Goal: Transaction & Acquisition: Purchase product/service

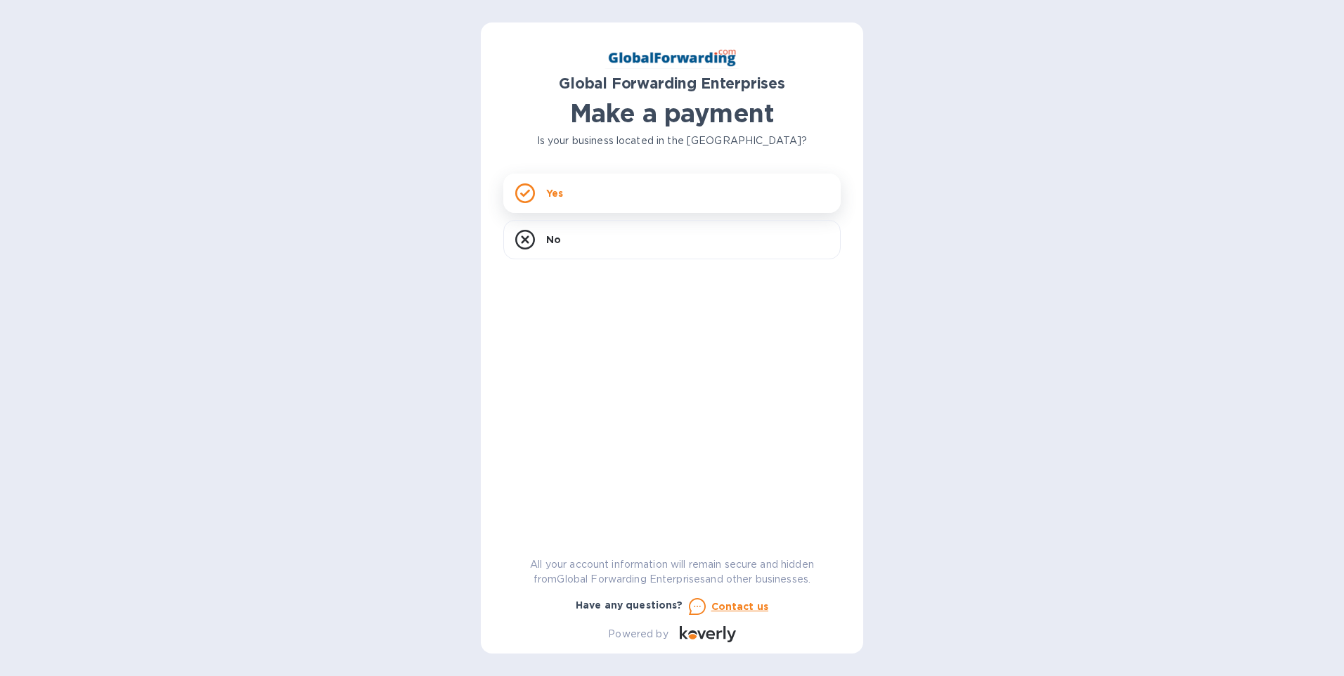
click at [561, 191] on p "Yes" at bounding box center [554, 193] width 17 height 14
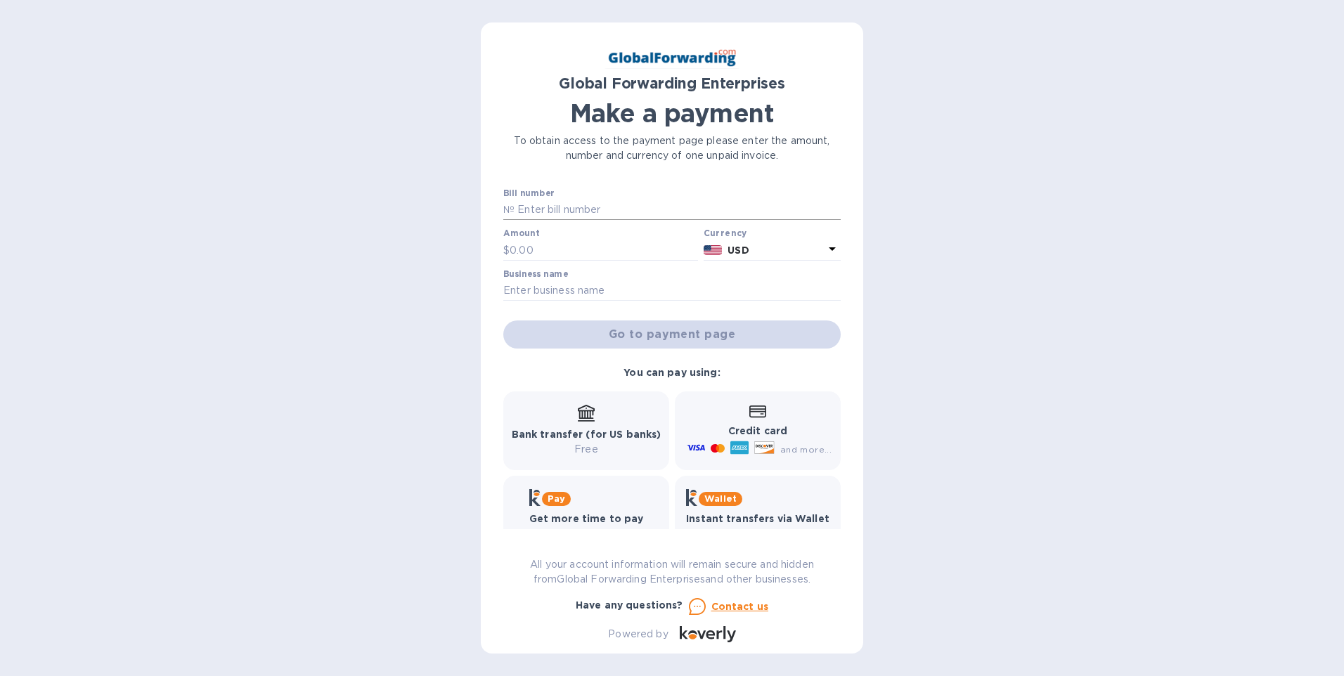
click at [564, 208] on input "text" at bounding box center [677, 210] width 326 height 21
type input "79686765"
click at [554, 249] on input "text" at bounding box center [603, 250] width 188 height 21
type input "1,400.00"
click at [571, 287] on input "text" at bounding box center [671, 290] width 337 height 21
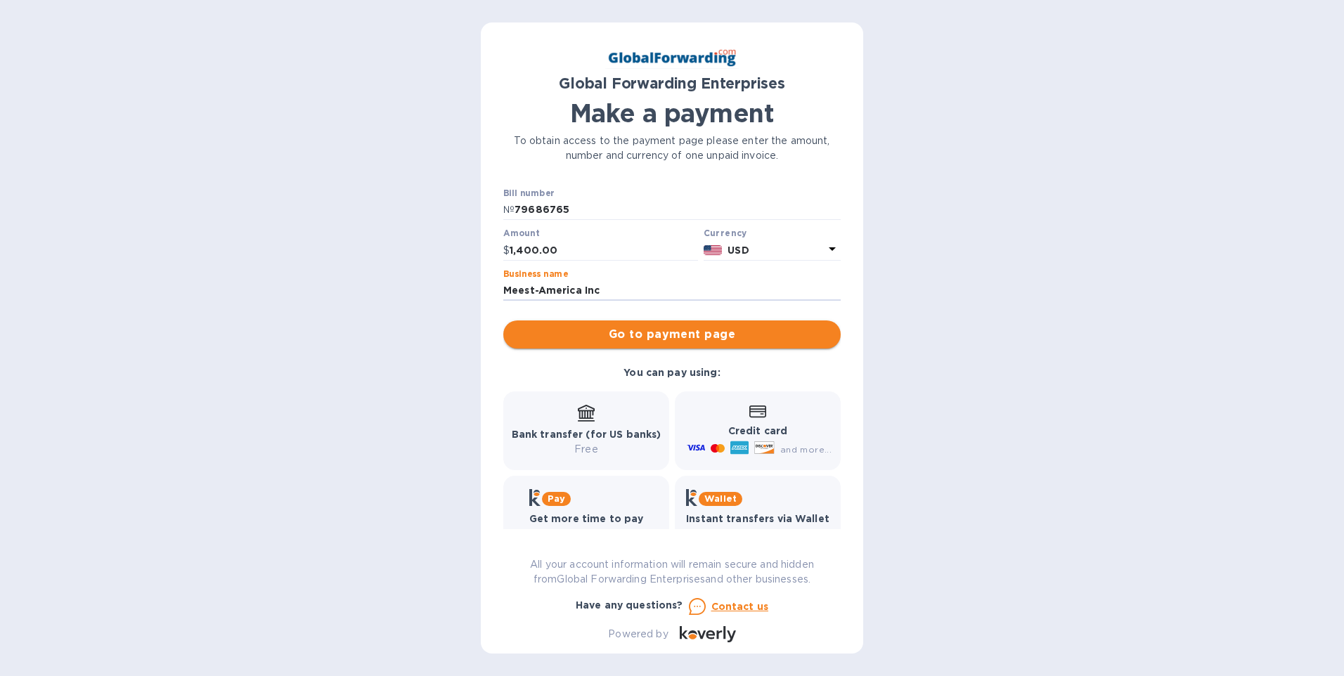
type input "Meest-America Inc"
click at [622, 328] on span "Go to payment page" at bounding box center [671, 334] width 315 height 17
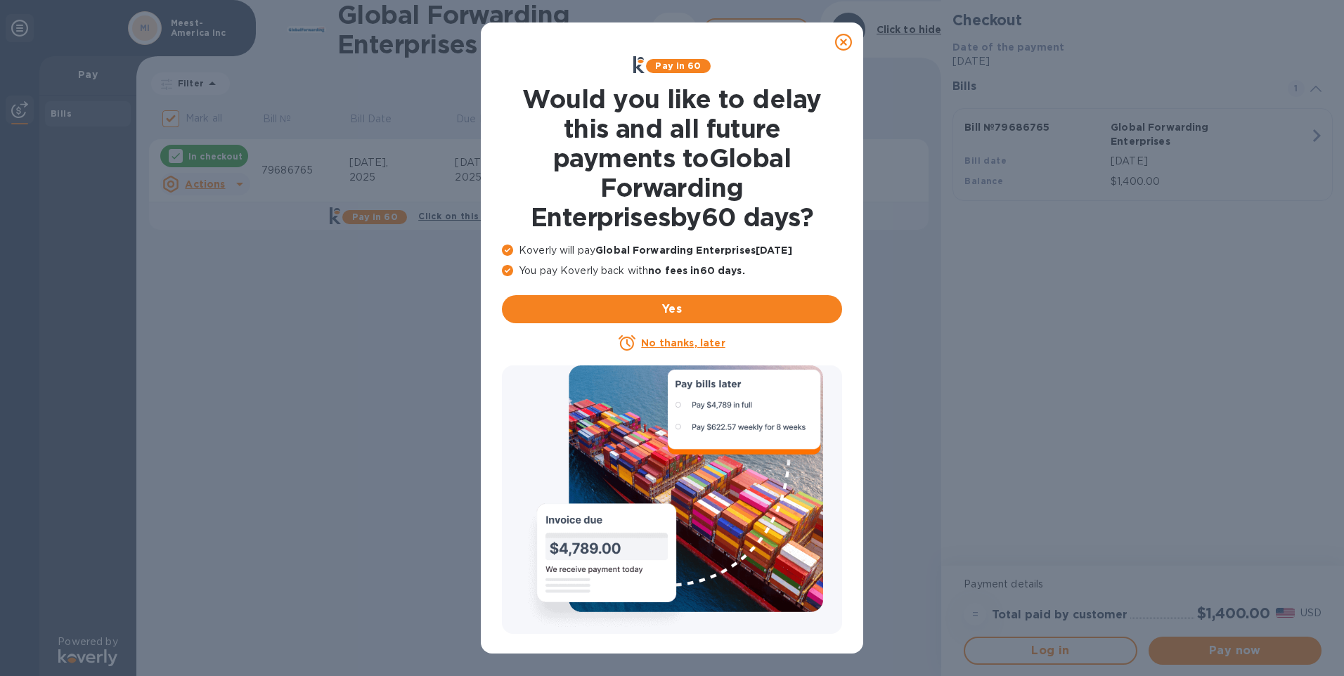
click at [840, 39] on icon at bounding box center [843, 42] width 17 height 17
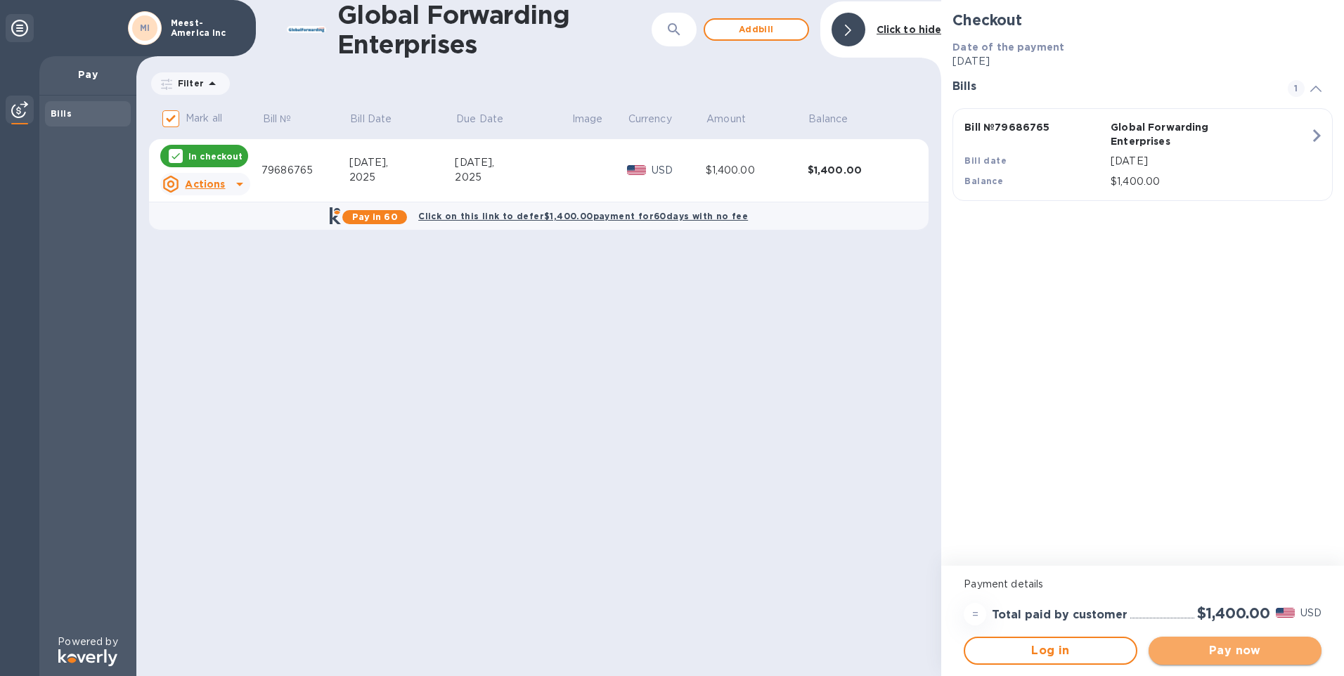
click at [1245, 643] on span "Pay now" at bounding box center [1234, 650] width 150 height 17
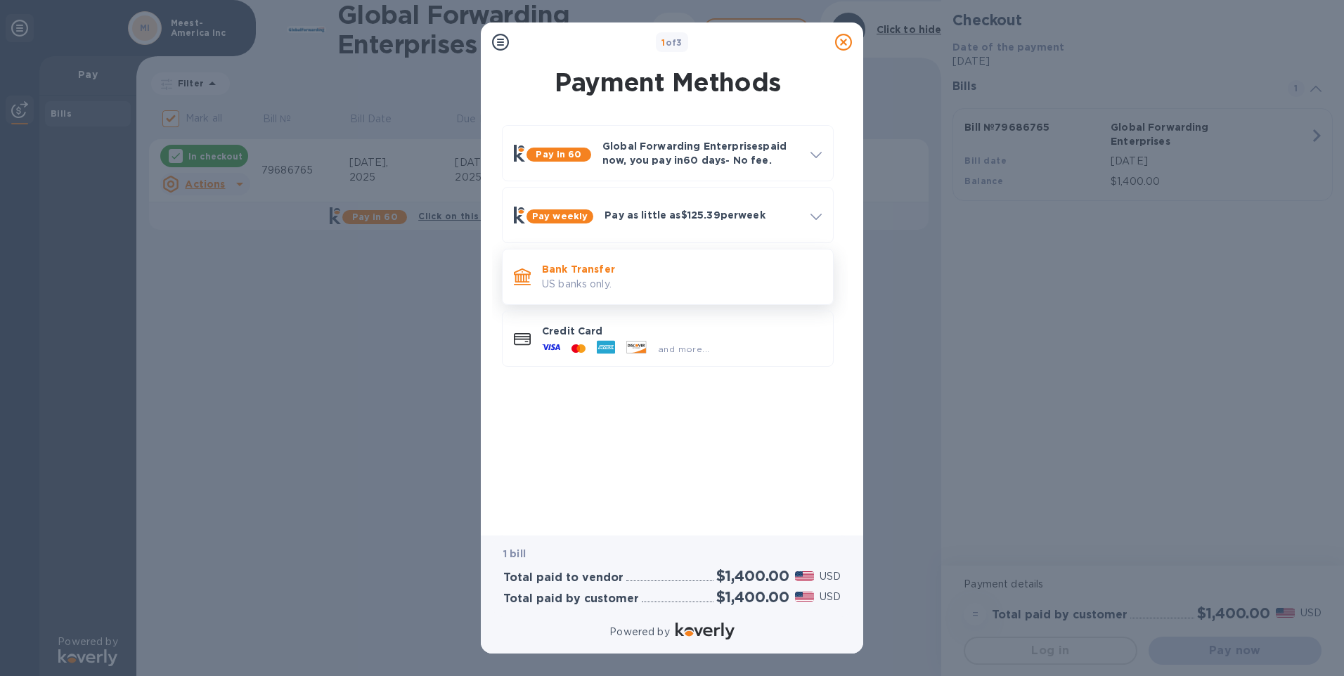
click at [592, 268] on p "Bank Transfer" at bounding box center [682, 269] width 280 height 14
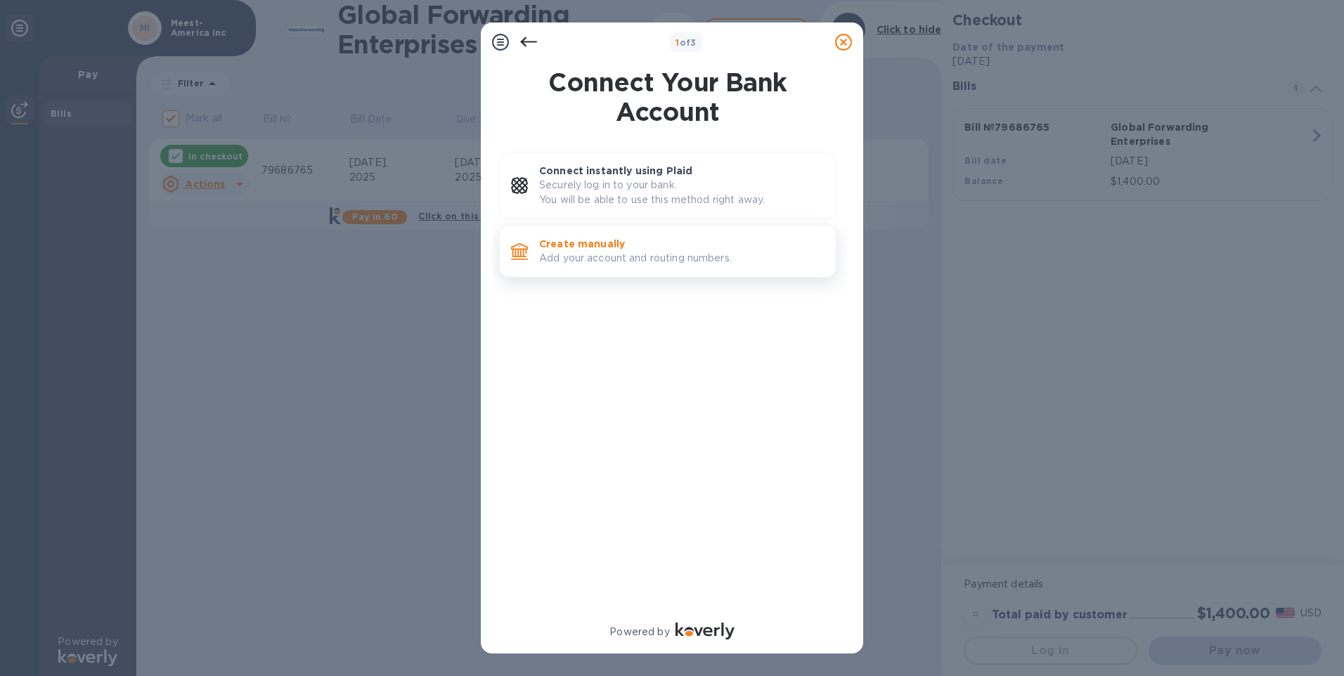
click at [627, 250] on p "Create manually" at bounding box center [681, 244] width 285 height 14
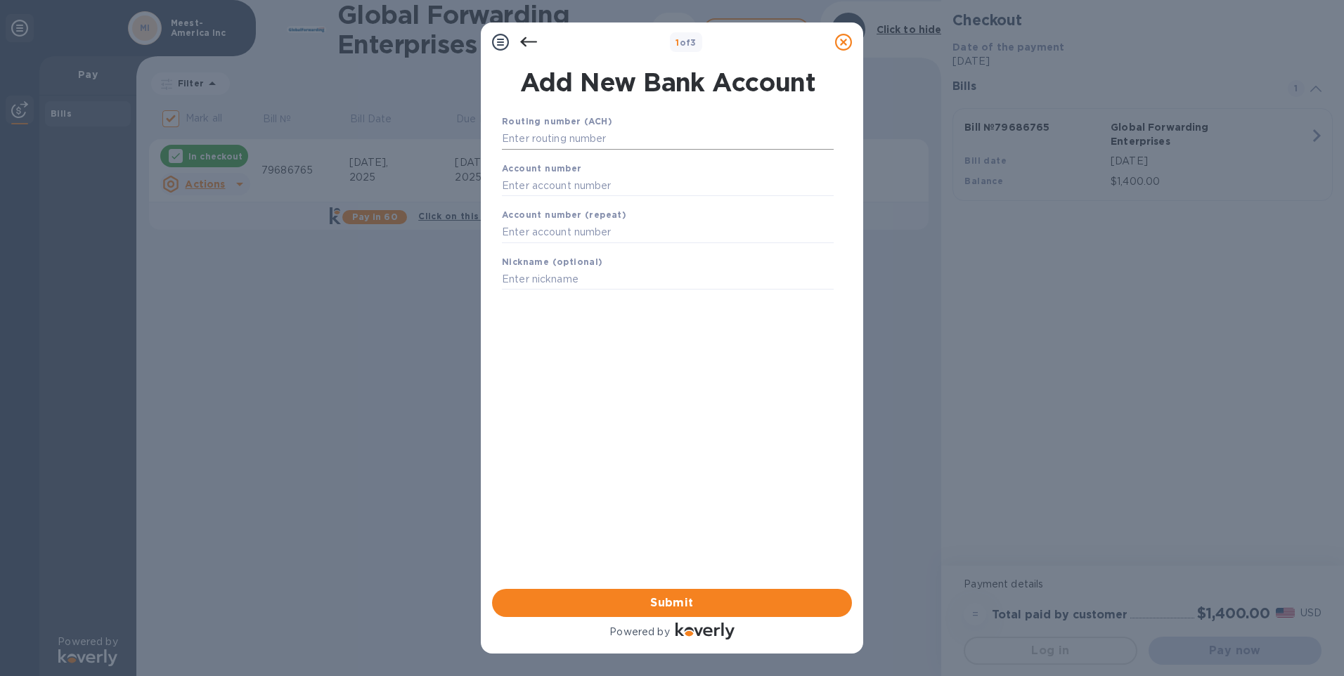
click at [585, 140] on input "text" at bounding box center [668, 139] width 332 height 21
paste input "21202337"
type input "021202337"
click at [539, 204] on input "text" at bounding box center [668, 203] width 332 height 21
paste input "938335889"
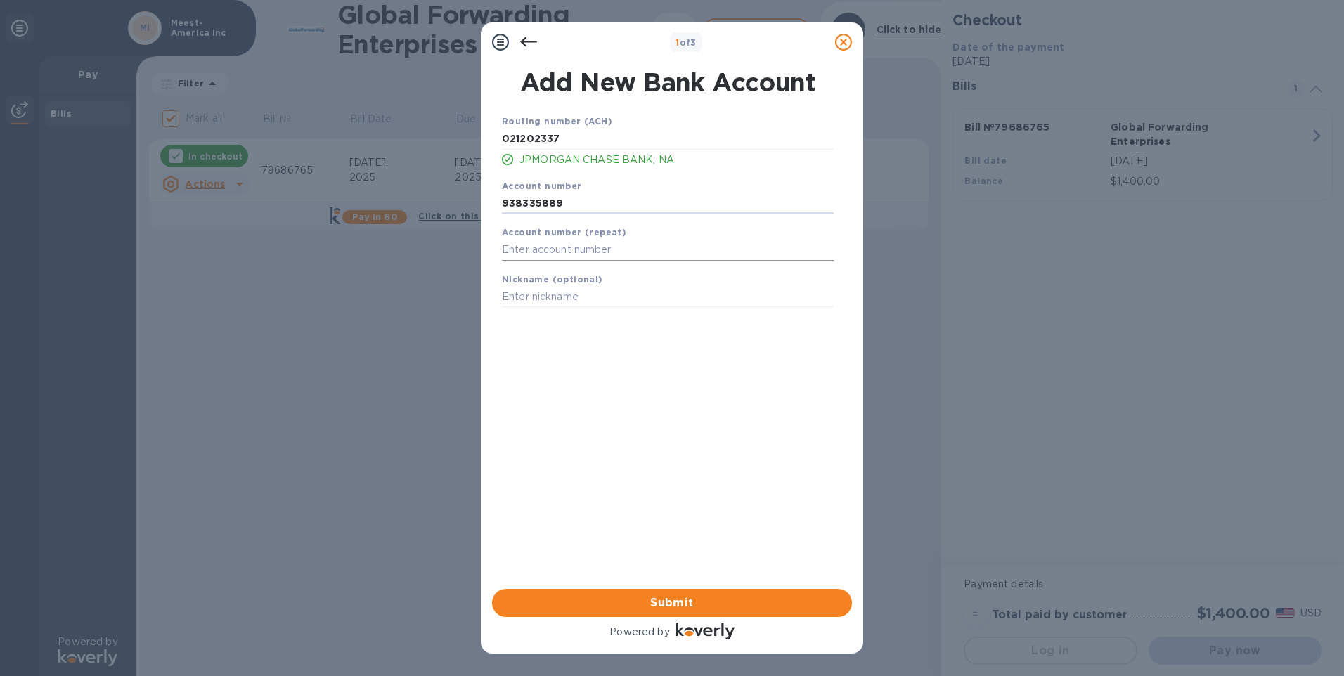
type input "938335889"
click at [568, 255] on input "text" at bounding box center [668, 250] width 332 height 21
paste input "938335889"
type input "938335889"
click at [575, 287] on input "text" at bounding box center [668, 297] width 332 height 21
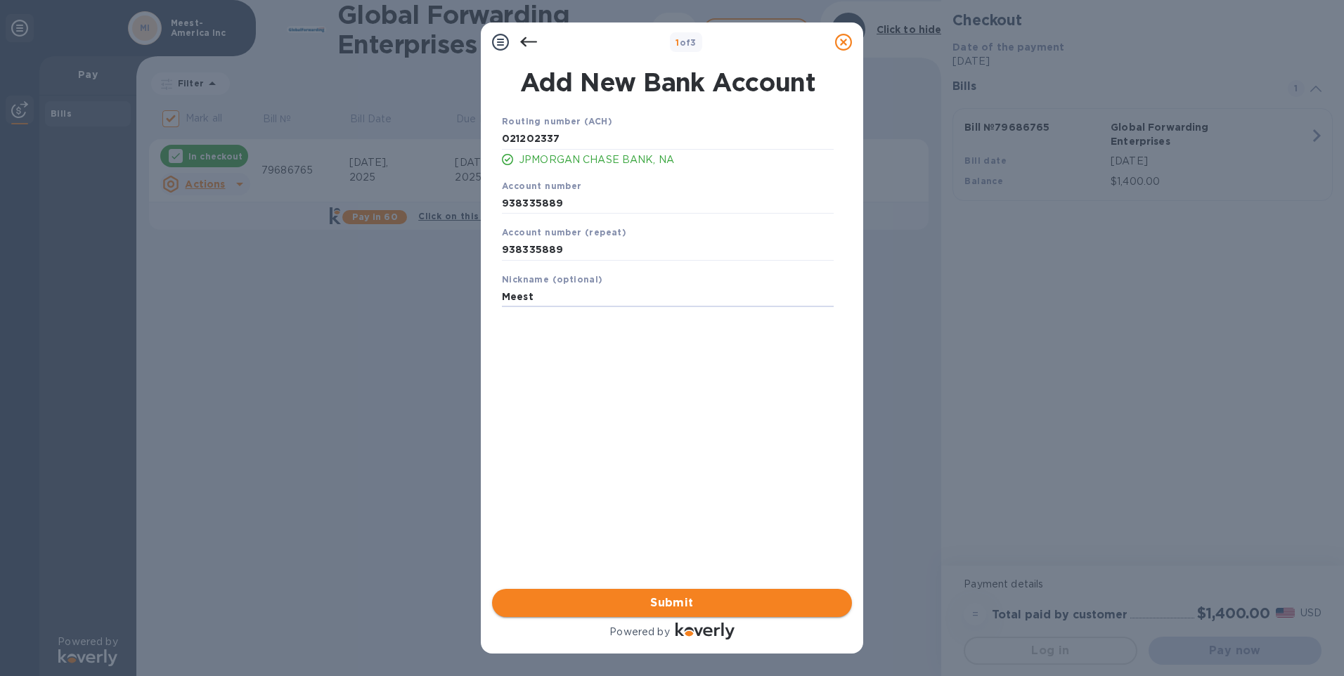
type input "Meest"
click at [616, 602] on span "Submit" at bounding box center [671, 602] width 337 height 17
